Goal: Transaction & Acquisition: Register for event/course

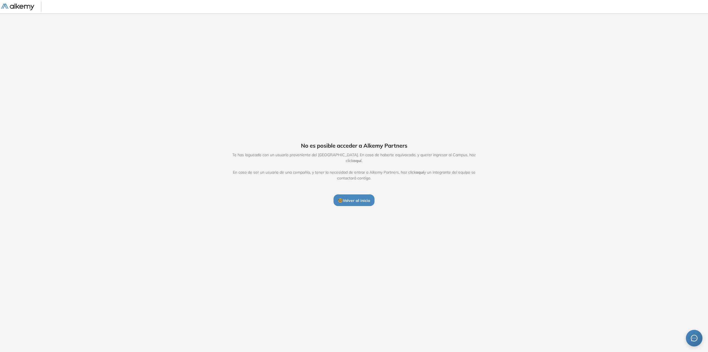
click at [348, 198] on span "🤓 Volver al inicio" at bounding box center [354, 200] width 32 height 5
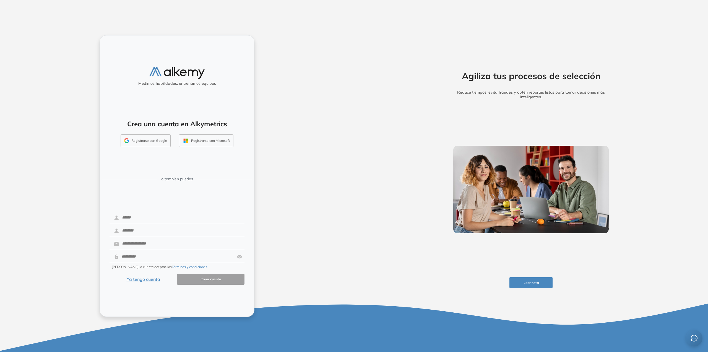
click at [151, 141] on button "Registrarse con Google" at bounding box center [146, 140] width 50 height 13
